Goal: Use online tool/utility: Utilize a website feature to perform a specific function

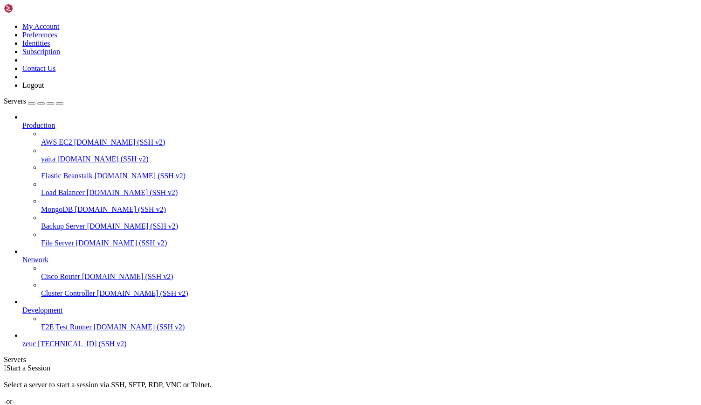
click at [57, 155] on span "[DOMAIN_NAME] (SSH v2)" at bounding box center [102, 159] width 91 height 8
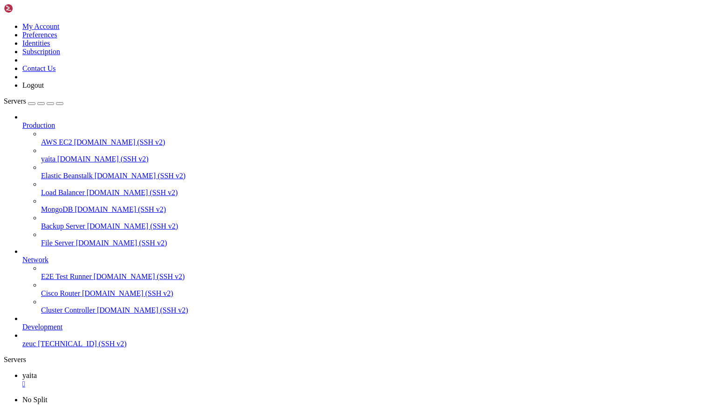
drag, startPoint x: 110, startPoint y: 544, endPoint x: 482, endPoint y: 549, distance: 372.6
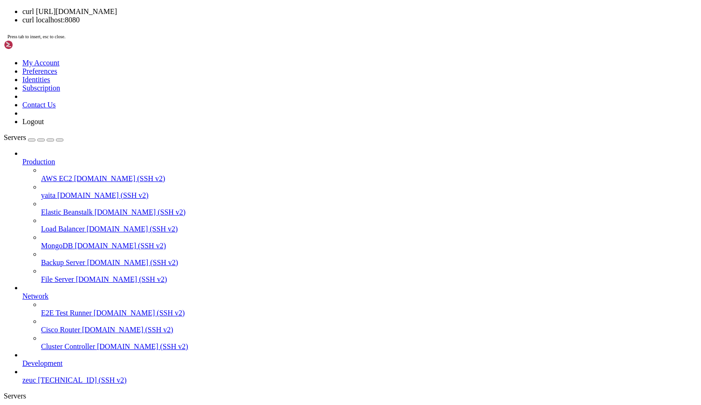
scroll to position [4, 1]
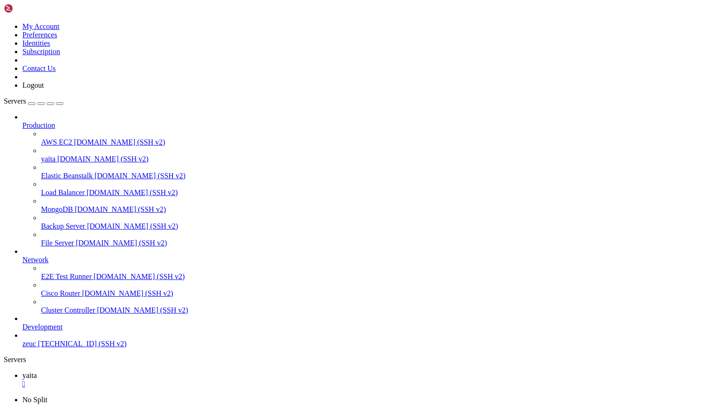
drag, startPoint x: 431, startPoint y: 549, endPoint x: 427, endPoint y: 575, distance: 25.9
